Goal: Transaction & Acquisition: Purchase product/service

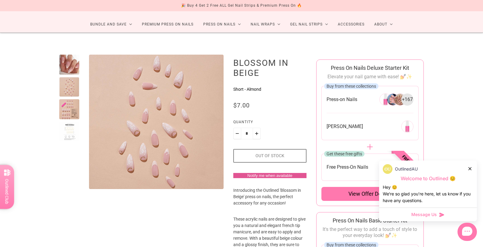
drag, startPoint x: 0, startPoint y: 0, endPoint x: 67, endPoint y: 86, distance: 108.5
drag, startPoint x: 67, startPoint y: 86, endPoint x: 46, endPoint y: 152, distance: 69.8
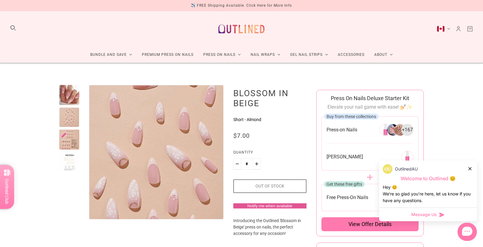
click at [156, 164] on img "Enlarge product image" at bounding box center [156, 143] width 227 height 227
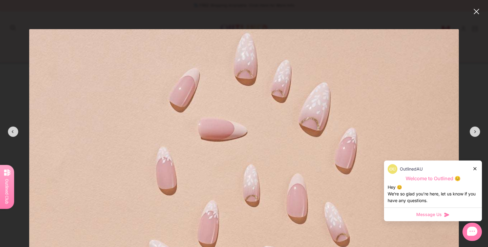
click at [156, 164] on img at bounding box center [243, 243] width 429 height 429
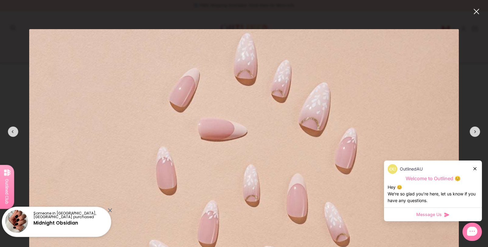
click at [134, 10] on modal-root at bounding box center [244, 123] width 488 height 247
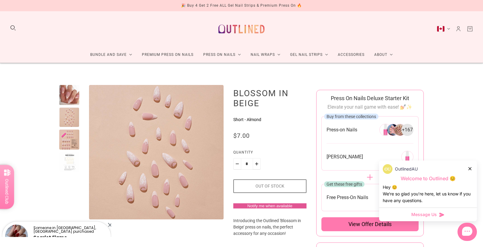
click at [71, 91] on div at bounding box center [69, 95] width 20 height 20
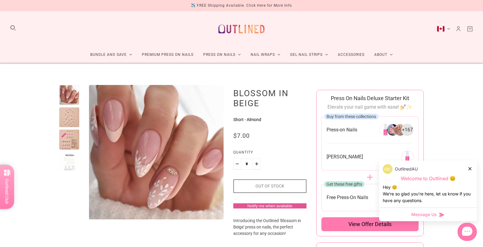
scroll to position [30, 0]
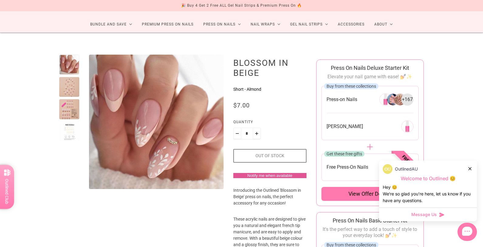
click at [74, 85] on div at bounding box center [69, 87] width 20 height 20
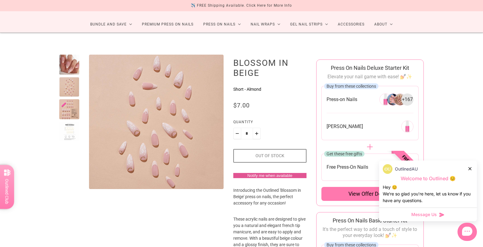
click at [74, 66] on div at bounding box center [69, 65] width 20 height 20
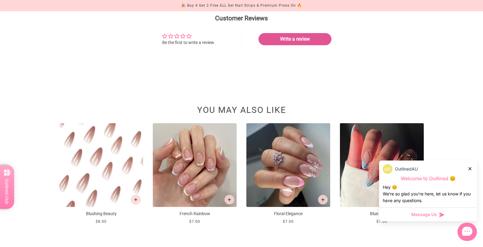
scroll to position [547, 0]
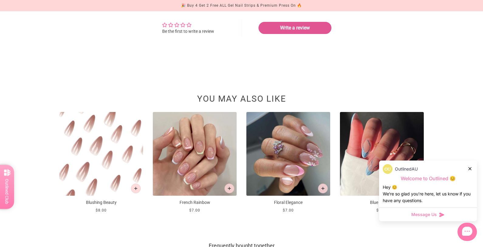
click at [472, 166] on div "OutlinedAU" at bounding box center [428, 169] width 91 height 10
click at [472, 168] on div "OutlinedAU" at bounding box center [428, 169] width 91 height 10
click at [470, 167] on div at bounding box center [471, 169] width 4 height 6
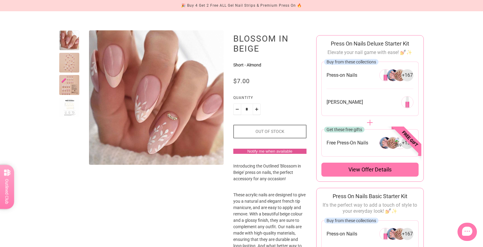
scroll to position [0, 0]
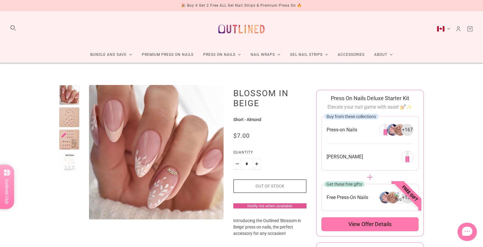
click at [262, 90] on h1 "Blossom in Beige" at bounding box center [269, 98] width 73 height 20
click at [263, 105] on h1 "Blossom in Beige" at bounding box center [269, 98] width 73 height 20
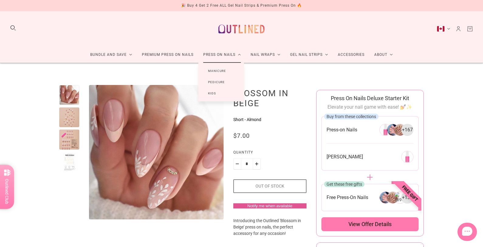
click at [218, 72] on link "Manicure" at bounding box center [216, 70] width 37 height 11
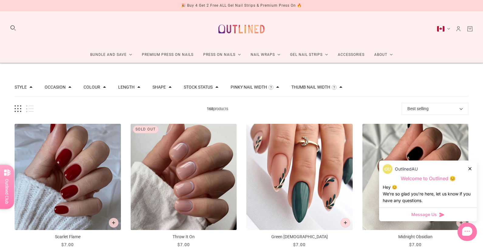
click at [468, 171] on div "OutlinedAU" at bounding box center [428, 169] width 91 height 10
click at [470, 169] on icon at bounding box center [470, 168] width 3 height 3
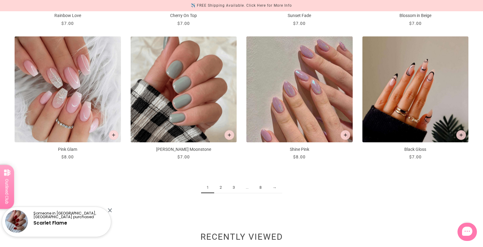
scroll to position [760, 0]
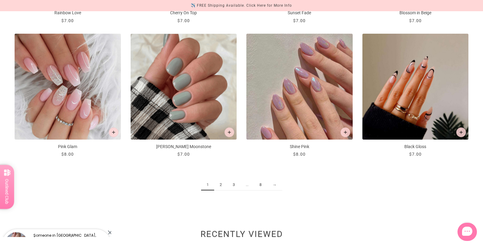
click at [274, 186] on link "→" at bounding box center [274, 185] width 15 height 11
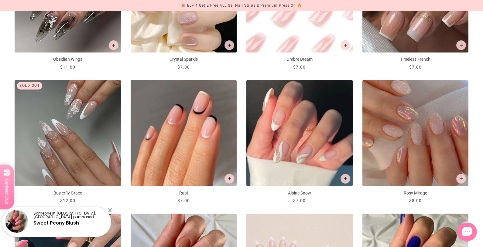
scroll to position [456, 0]
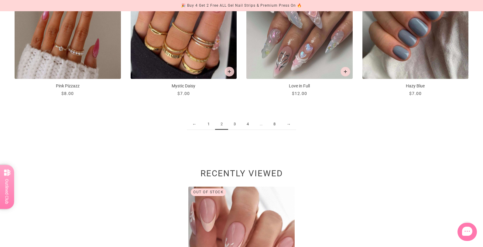
click at [283, 125] on link "→" at bounding box center [288, 124] width 15 height 11
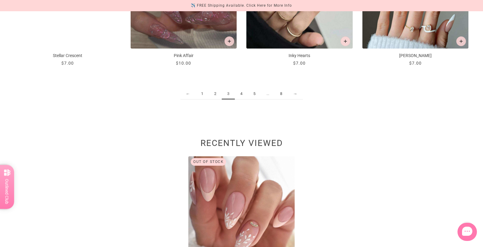
scroll to position [881, 0]
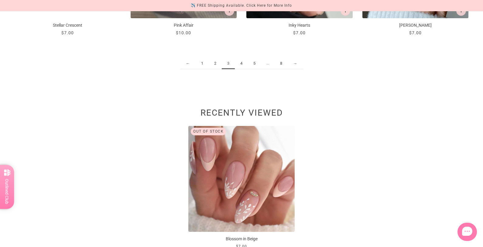
click at [246, 64] on link "4" at bounding box center [241, 63] width 13 height 11
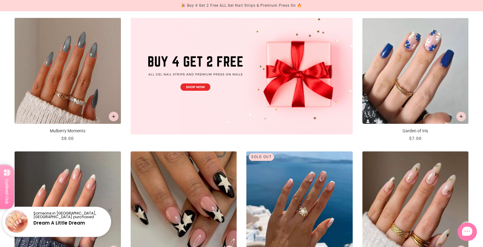
scroll to position [334, 0]
